Goal: Information Seeking & Learning: Check status

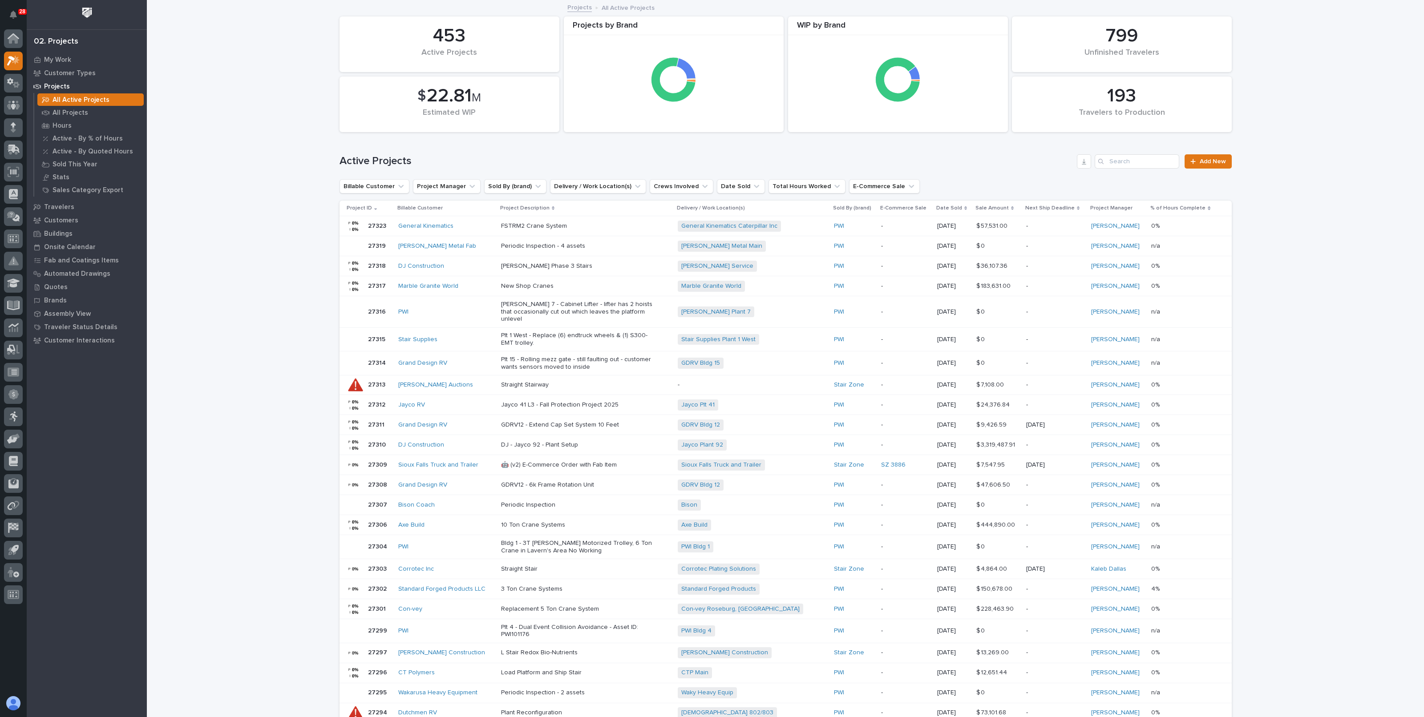
click at [294, 205] on div "Loading... Saving… Loading... Saving… 193 Travelers to Production 453 Active Pr…" at bounding box center [785, 460] width 1277 height 918
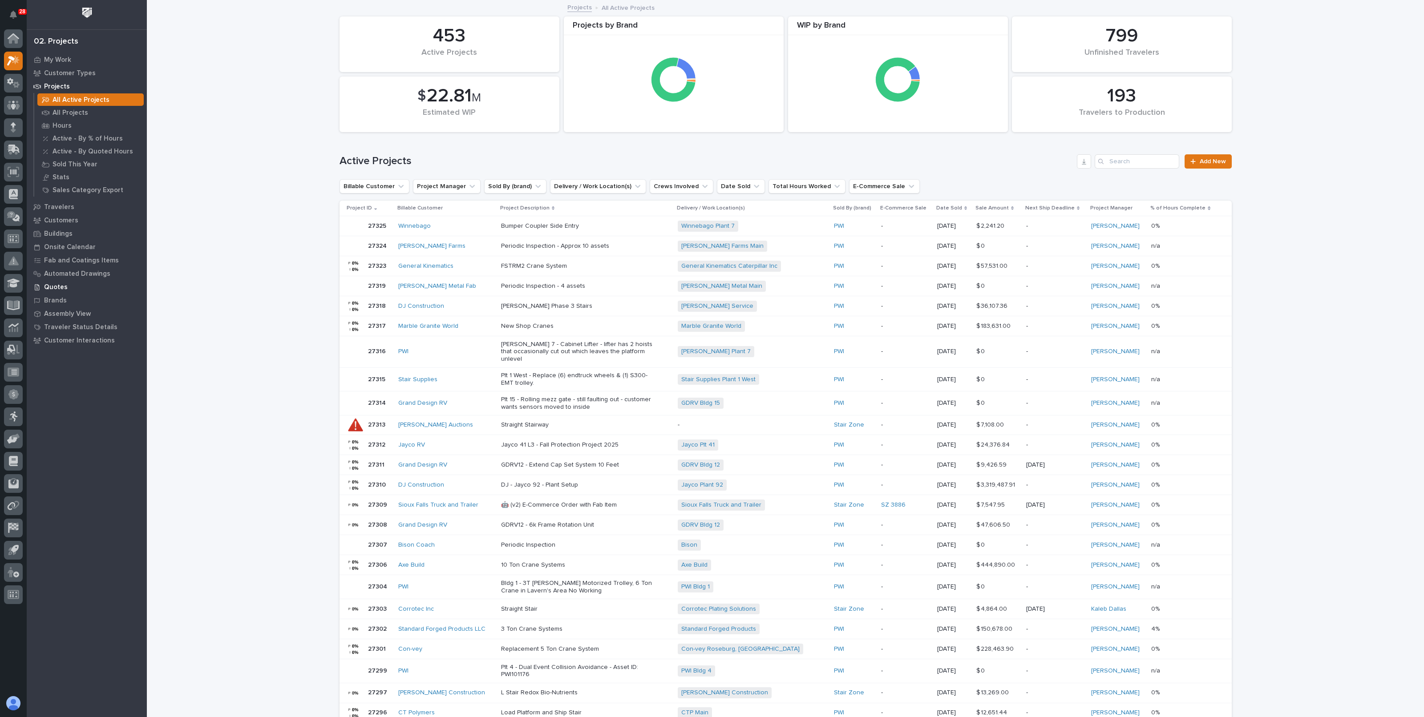
click at [58, 286] on p "Quotes" at bounding box center [56, 287] width 24 height 8
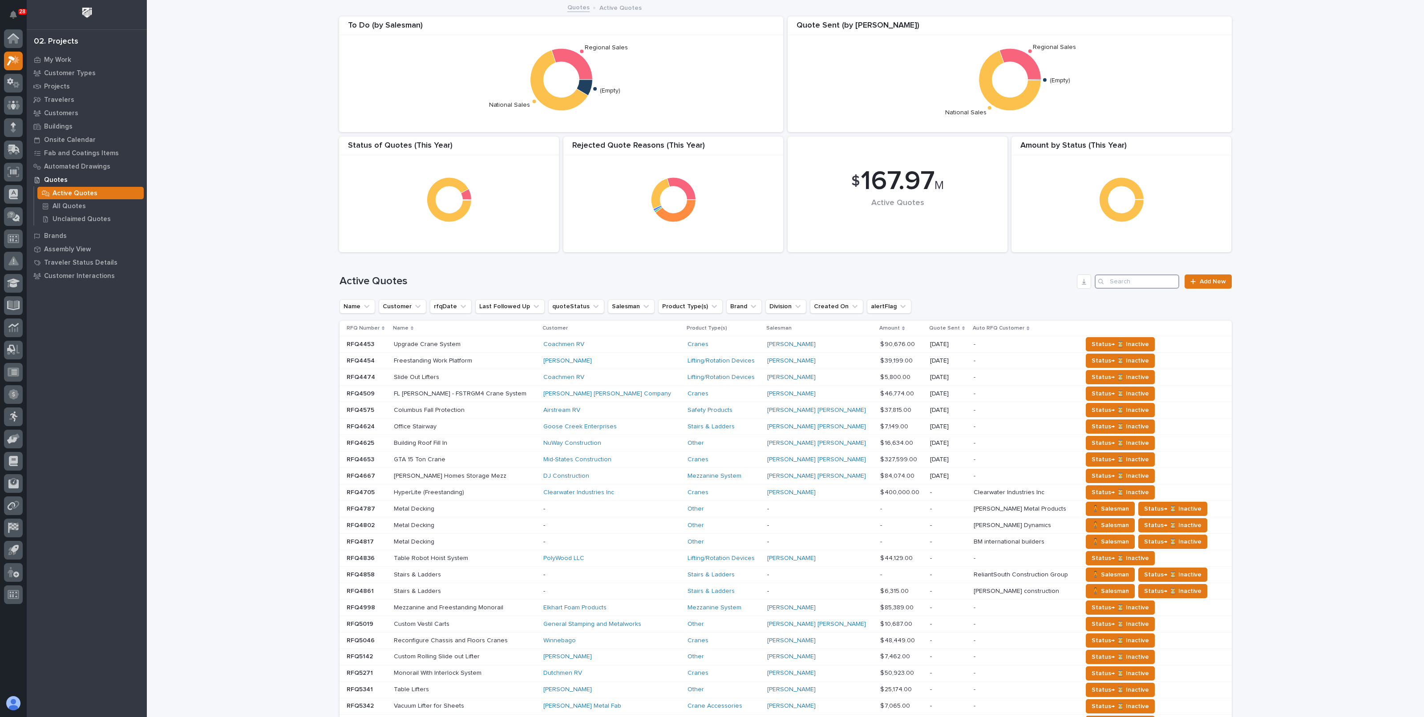
click at [1118, 279] on input "Search" at bounding box center [1136, 281] width 85 height 14
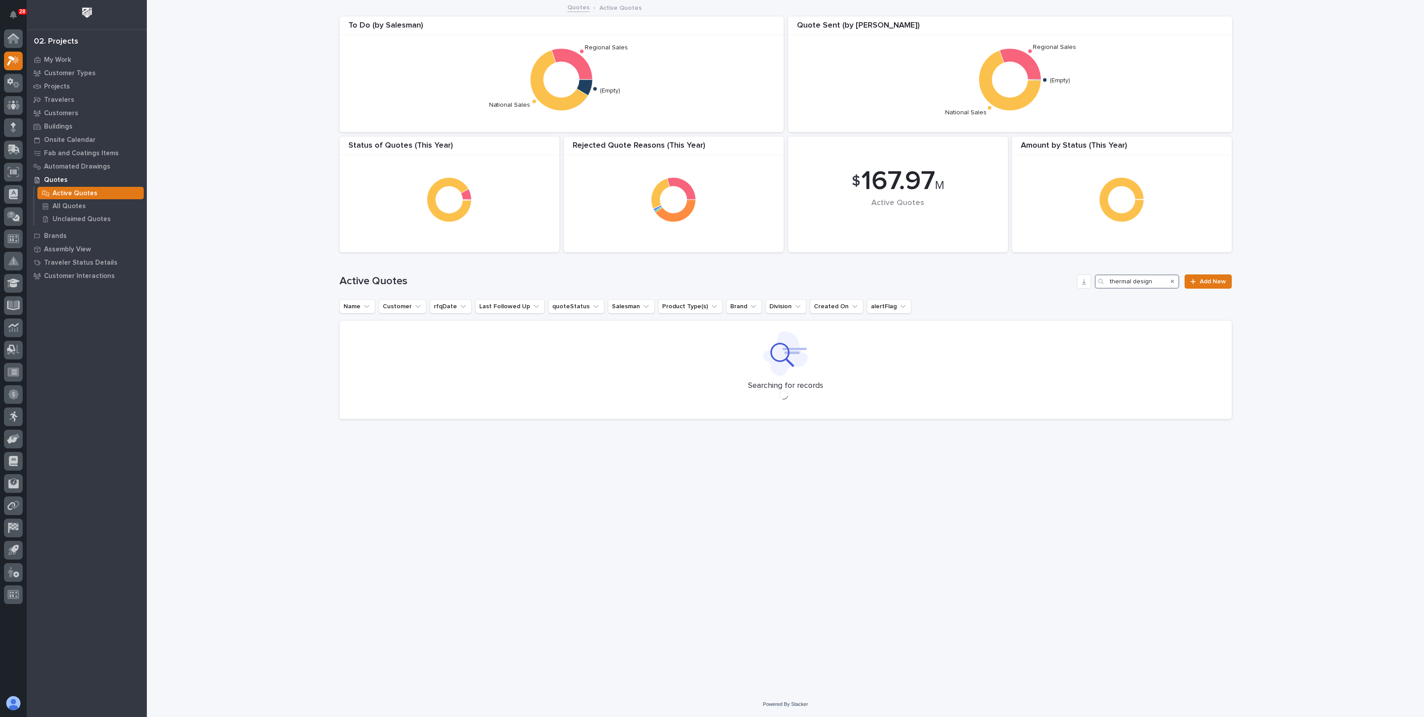
type input "thermal design"
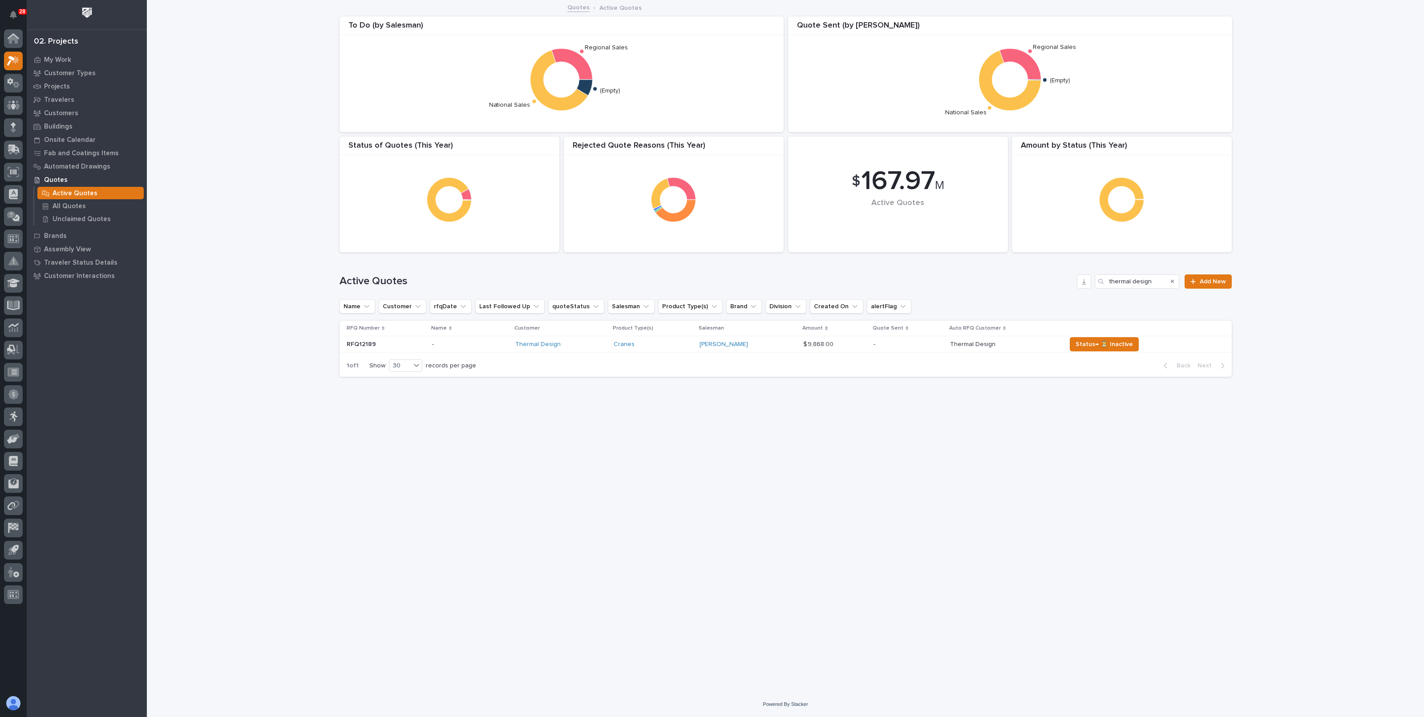
click at [918, 282] on h1 "Active Quotes" at bounding box center [706, 281] width 734 height 13
click at [893, 346] on p "-" at bounding box center [908, 345] width 70 height 8
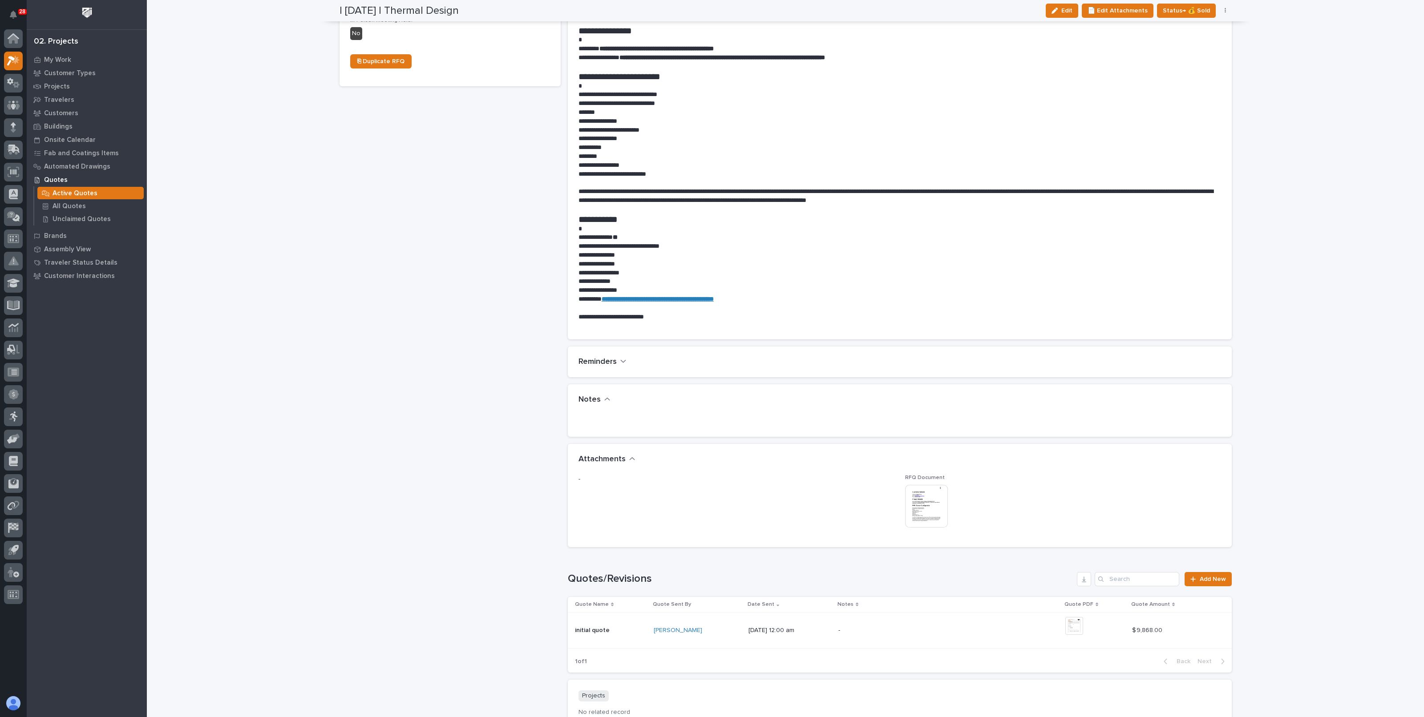
scroll to position [444, 0]
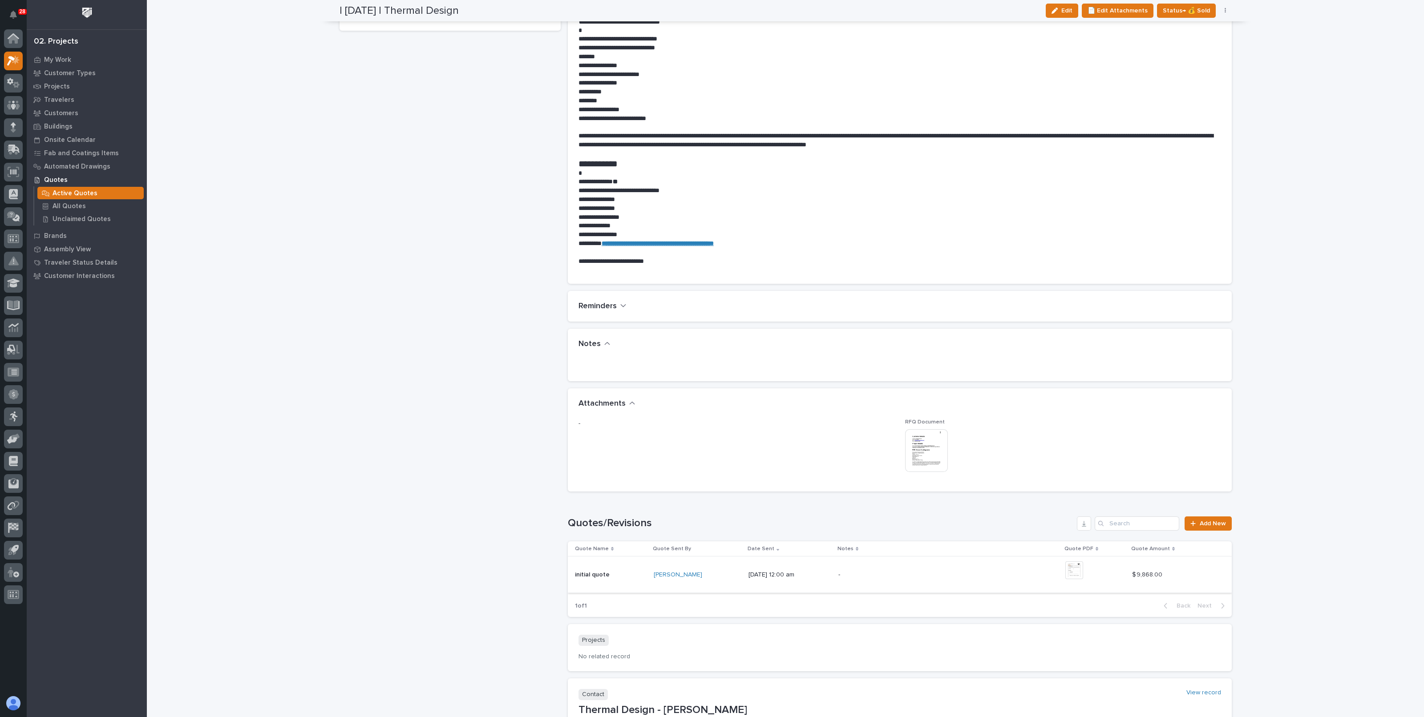
click at [1082, 566] on img at bounding box center [1074, 570] width 18 height 18
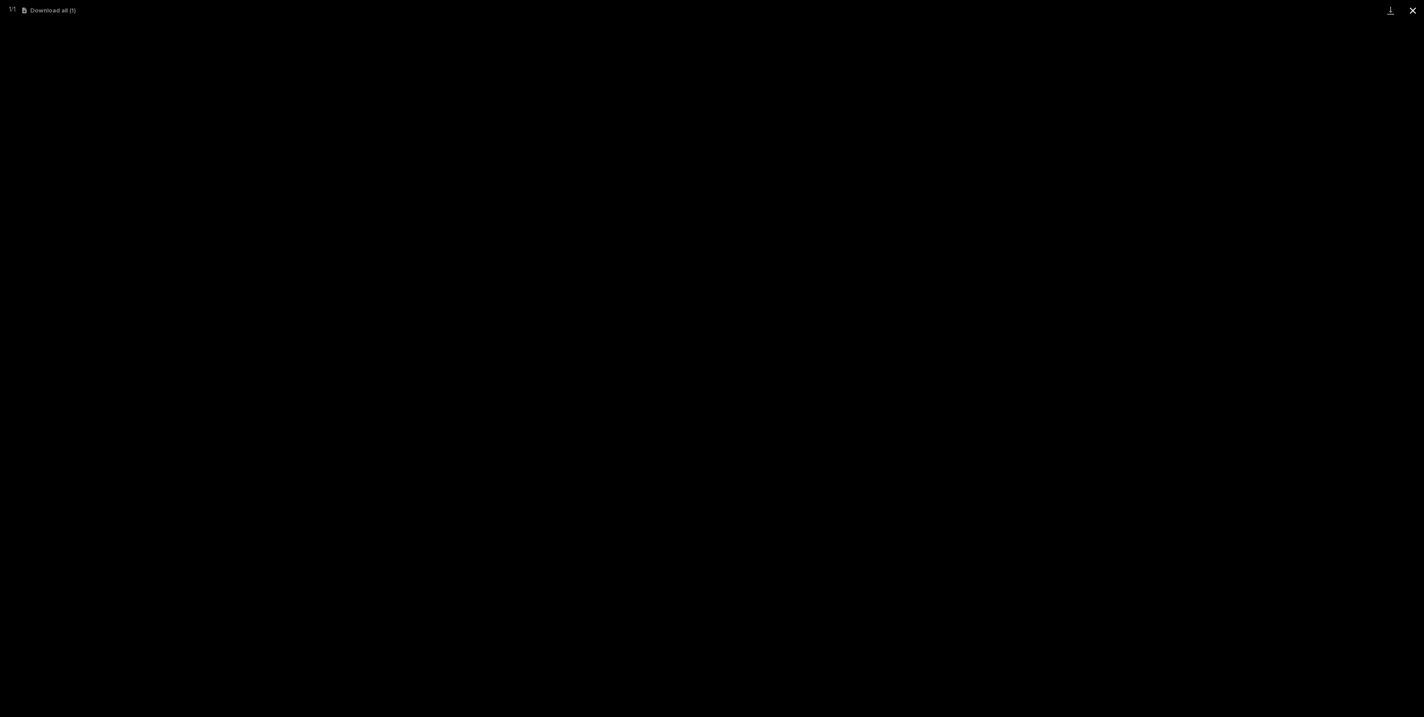
click at [1414, 14] on button "Close gallery" at bounding box center [1412, 10] width 22 height 21
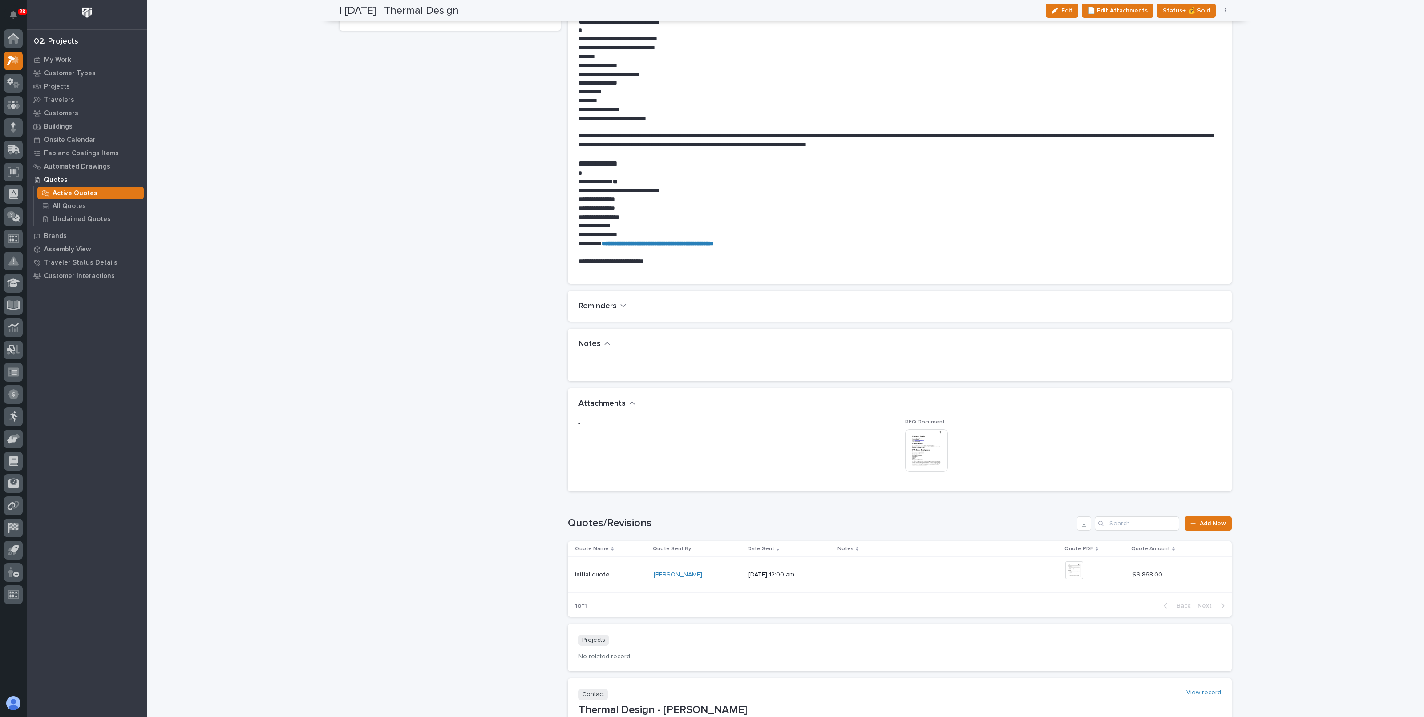
click at [436, 237] on div "- ← Back to My Quotes RFQ Number RFQ12189 Project Name - Customer Thermal Desig…" at bounding box center [449, 196] width 221 height 1194
